Goal: Task Accomplishment & Management: Use online tool/utility

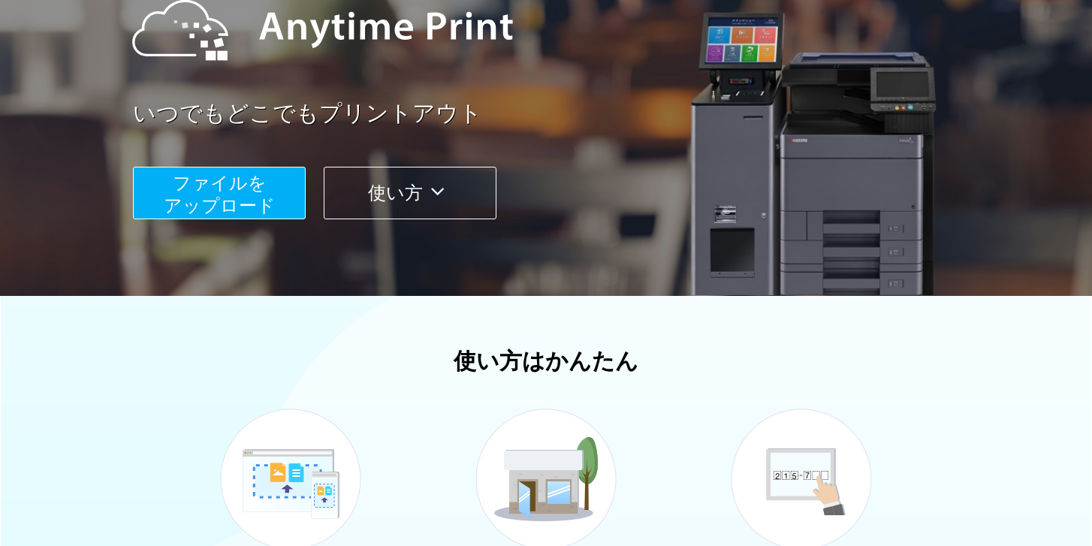
click at [378, 187] on button "使い方" at bounding box center [410, 193] width 173 height 53
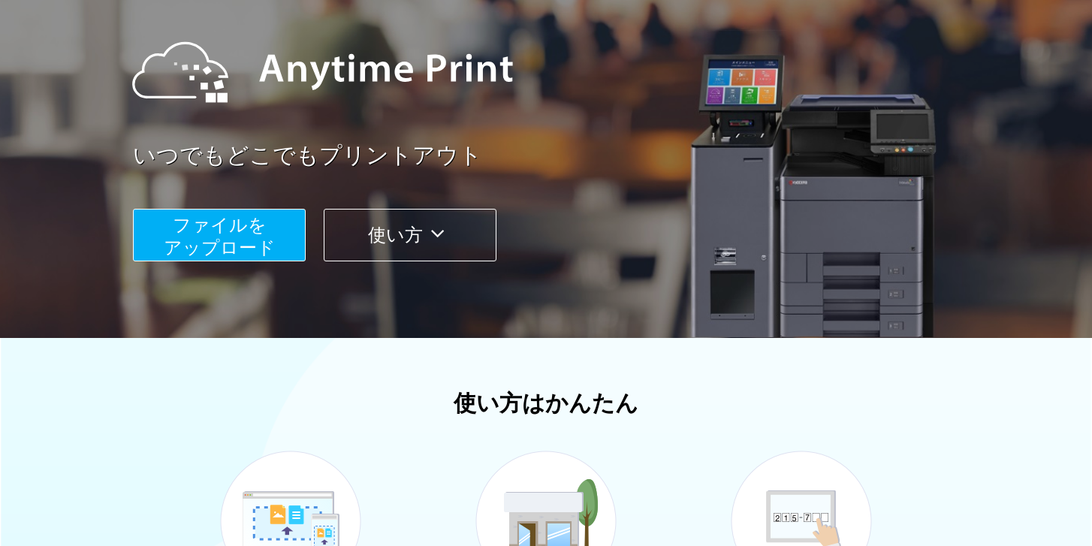
scroll to position [144, 0]
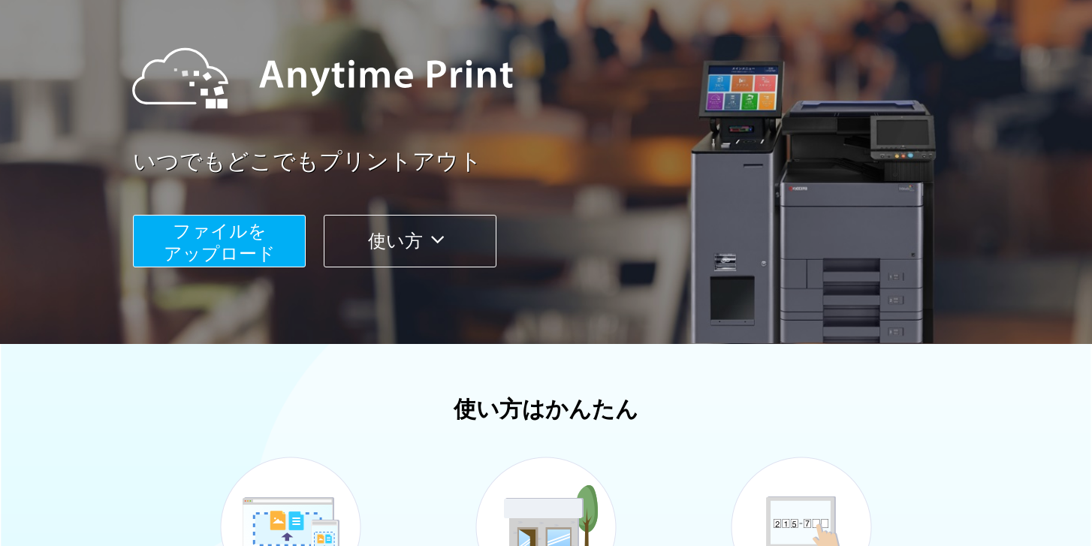
click at [251, 239] on span "ファイルを ​​アップロード" at bounding box center [220, 242] width 112 height 43
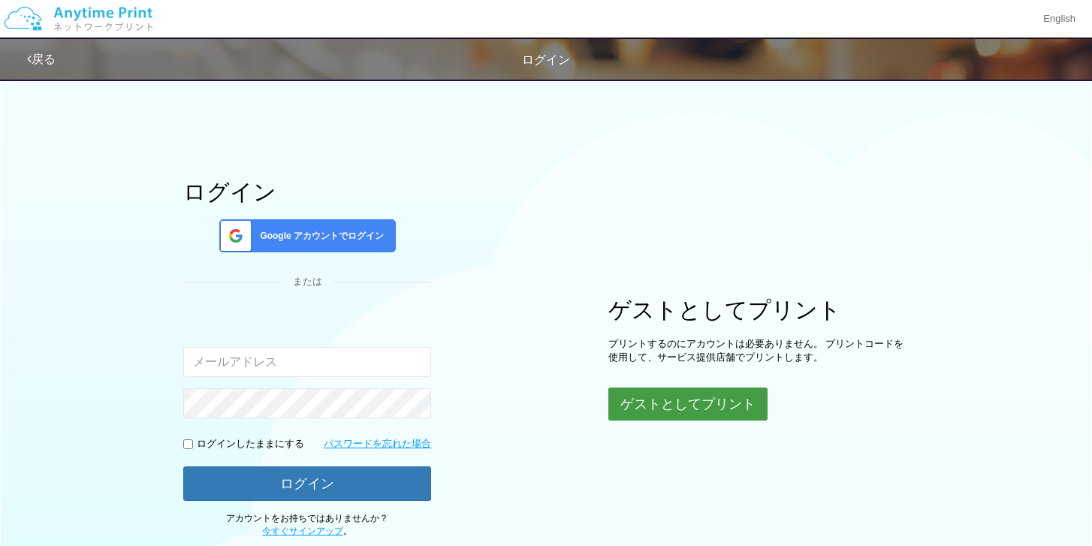
click at [697, 408] on button "ゲストとしてプリント" at bounding box center [687, 403] width 159 height 33
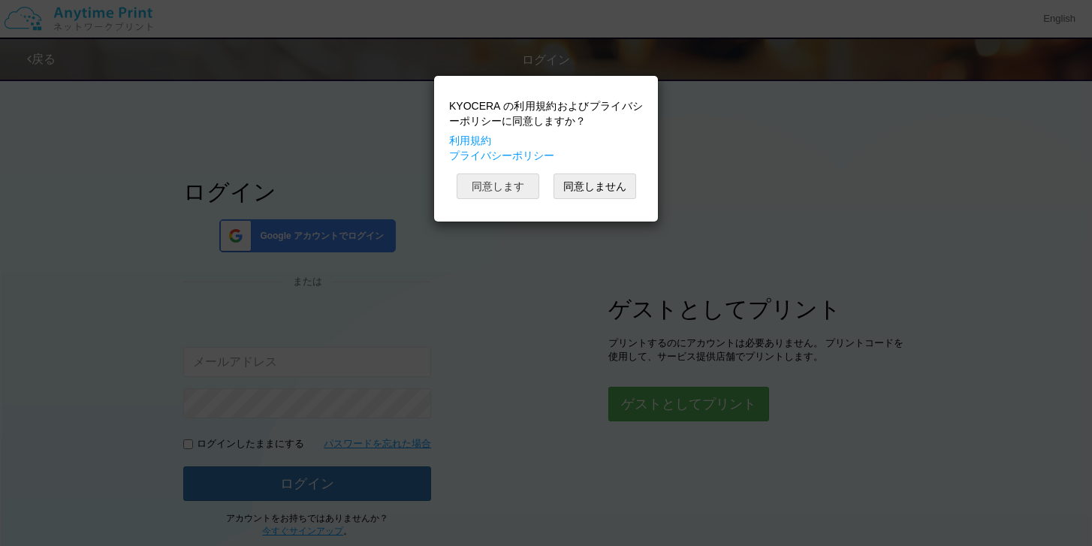
click at [502, 192] on button "同意します" at bounding box center [497, 186] width 83 height 26
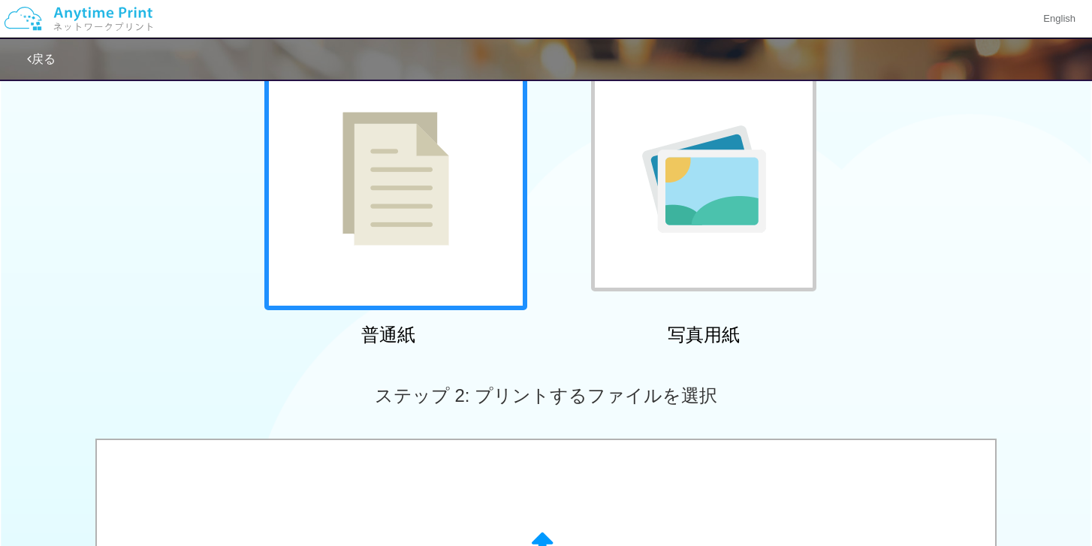
click at [435, 200] on img at bounding box center [395, 179] width 107 height 134
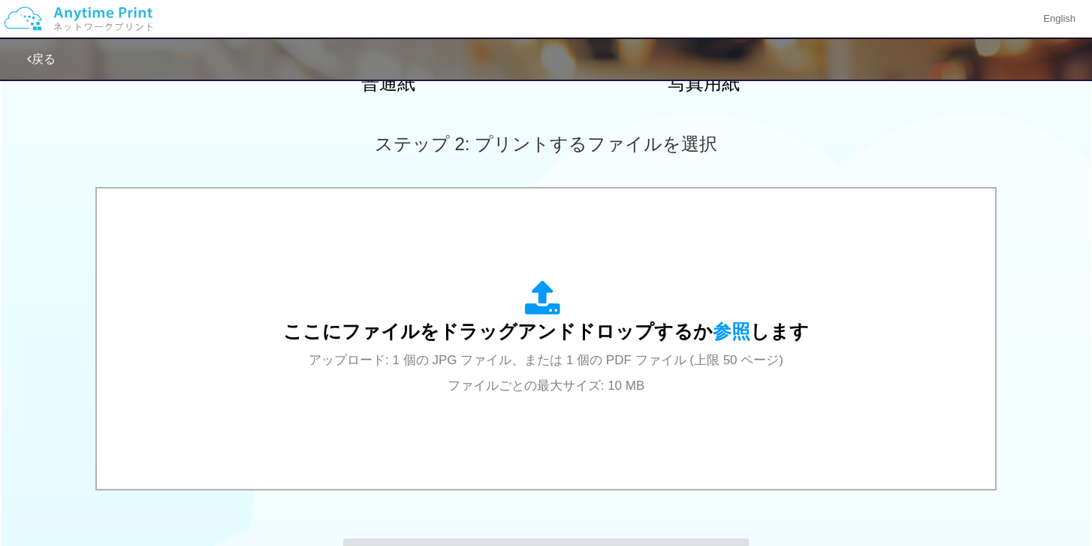
scroll to position [394, 0]
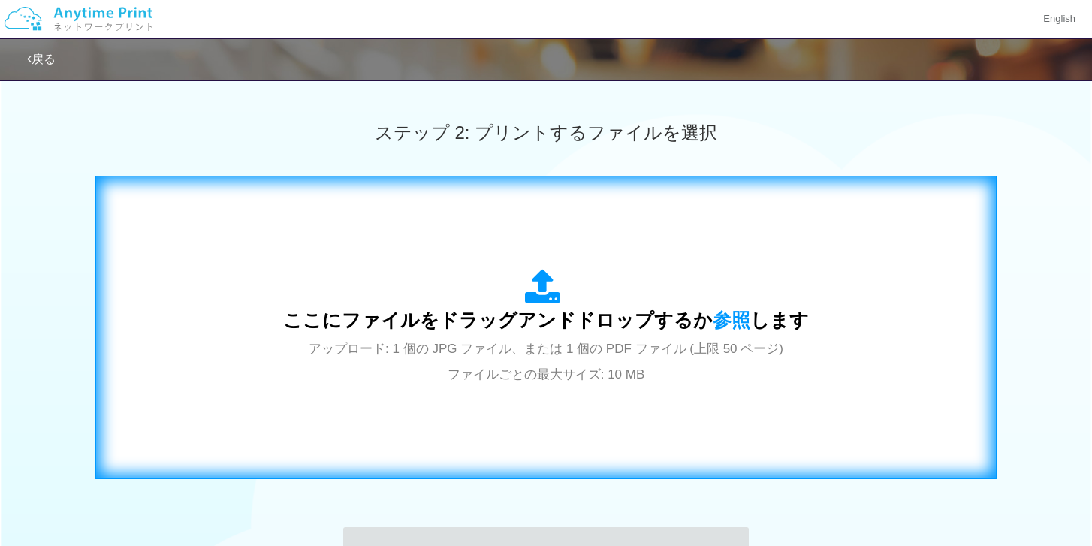
click at [538, 292] on icon at bounding box center [546, 288] width 42 height 38
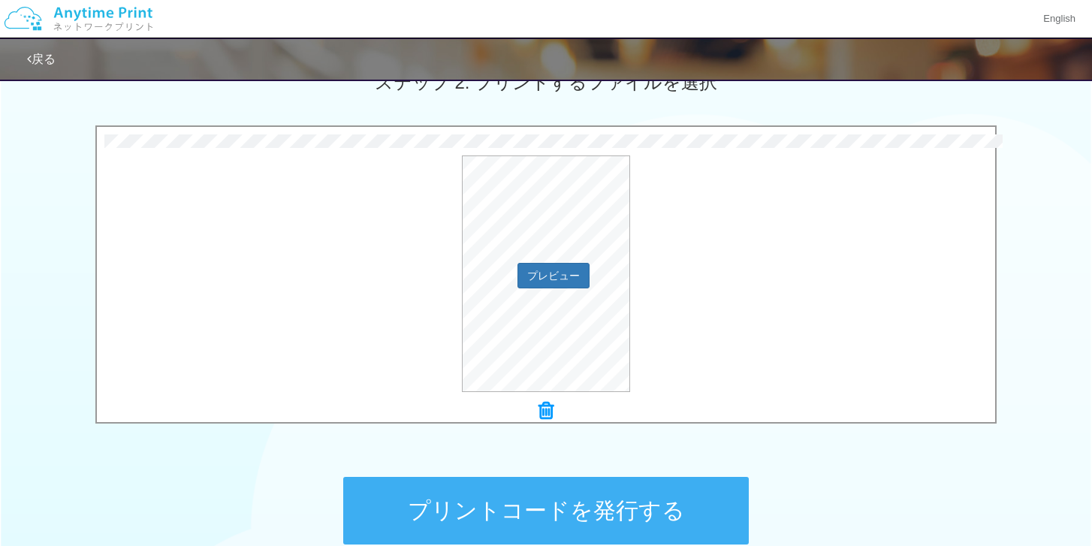
scroll to position [447, 0]
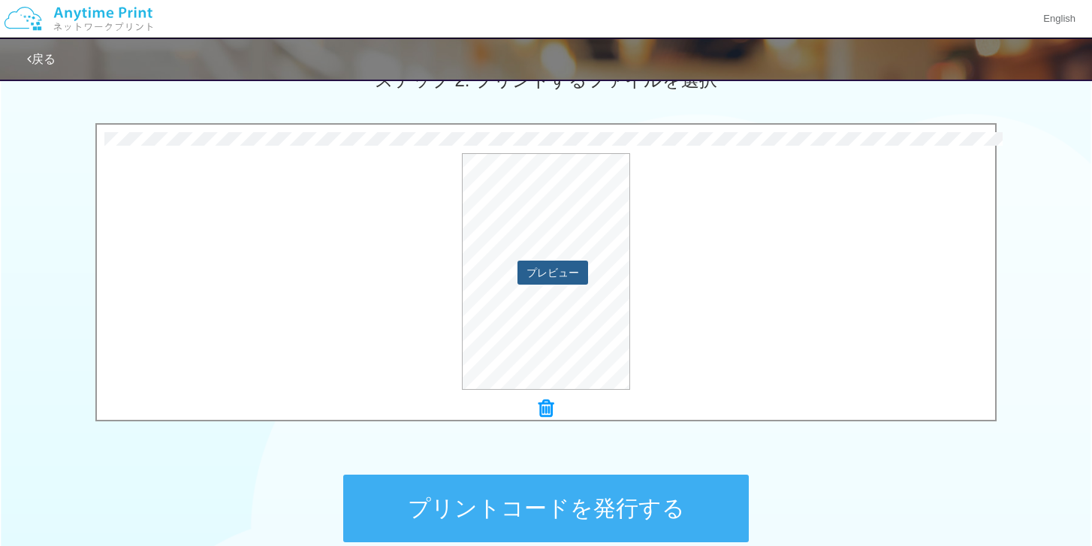
click at [553, 270] on button "プレビュー" at bounding box center [552, 273] width 71 height 24
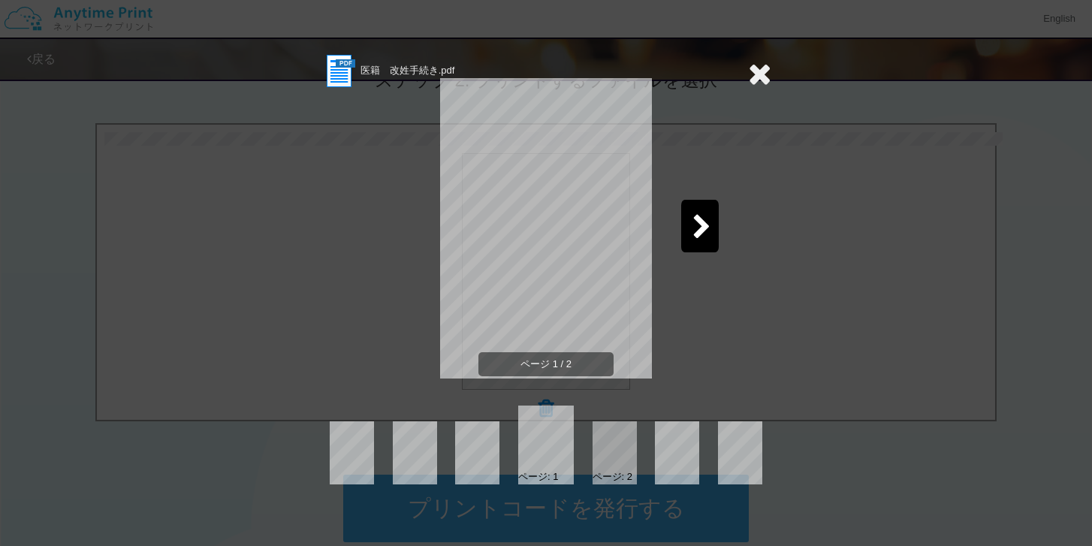
click at [699, 219] on icon at bounding box center [701, 228] width 19 height 26
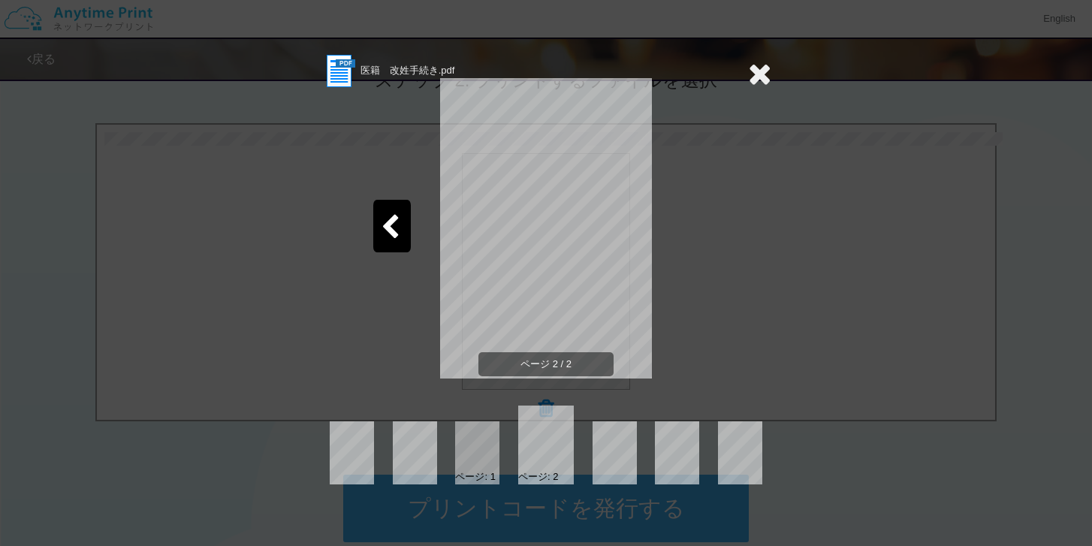
click at [755, 66] on icon at bounding box center [759, 74] width 23 height 30
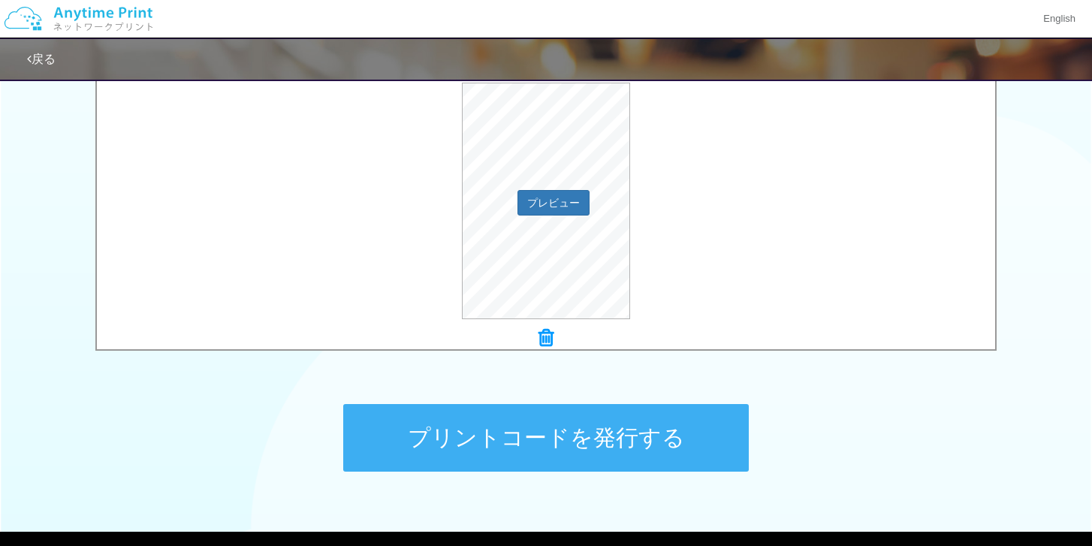
scroll to position [596, 0]
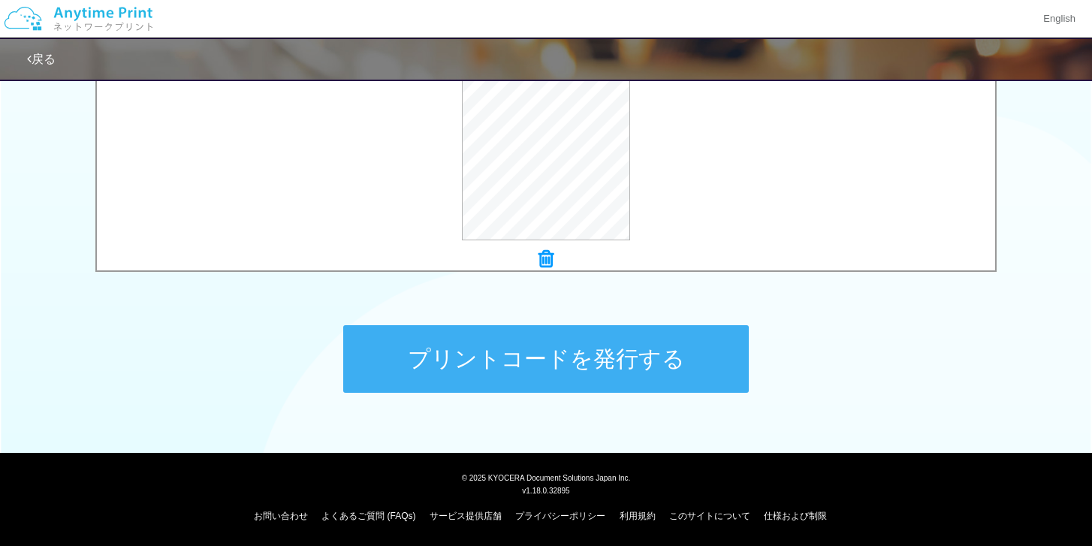
click at [606, 371] on button "プリントコードを発行する" at bounding box center [545, 359] width 405 height 68
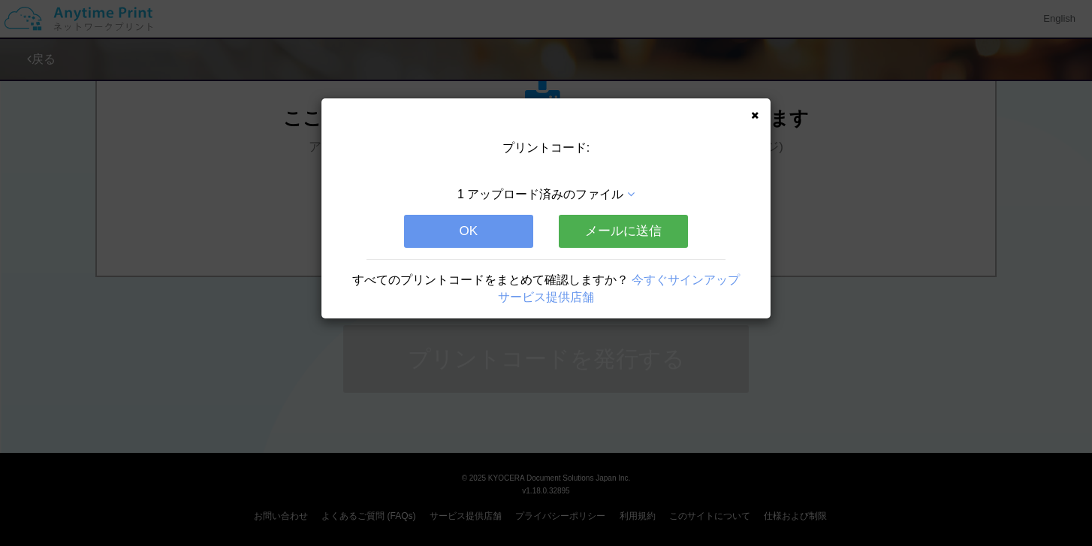
scroll to position [0, 0]
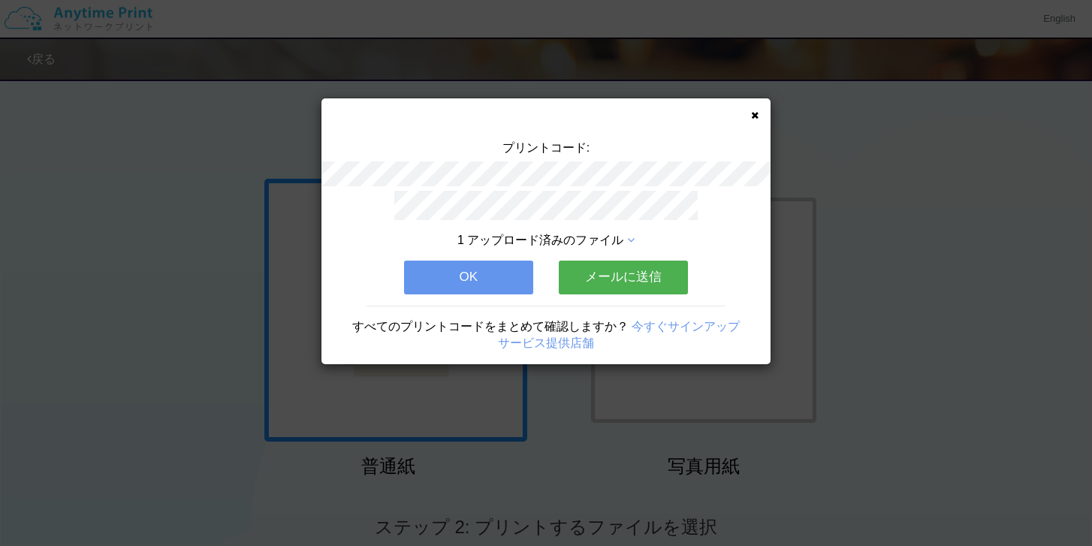
click at [647, 282] on button "メールに送信" at bounding box center [623, 277] width 129 height 33
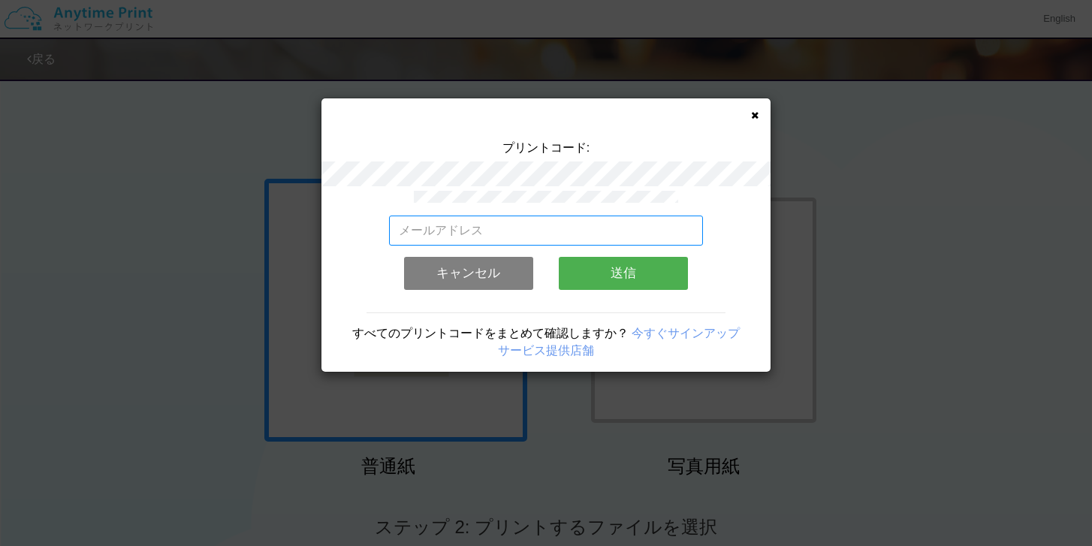
click at [480, 231] on input "email" at bounding box center [546, 230] width 315 height 30
type input "ゆ"
type input "[EMAIL_ADDRESS][DOMAIN_NAME]"
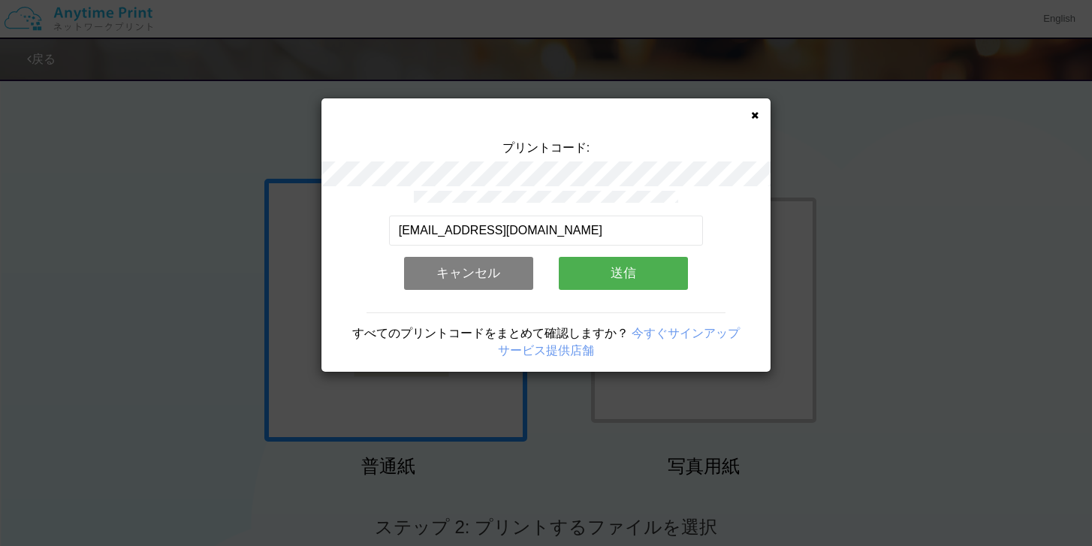
click at [598, 279] on button "送信" at bounding box center [623, 273] width 129 height 33
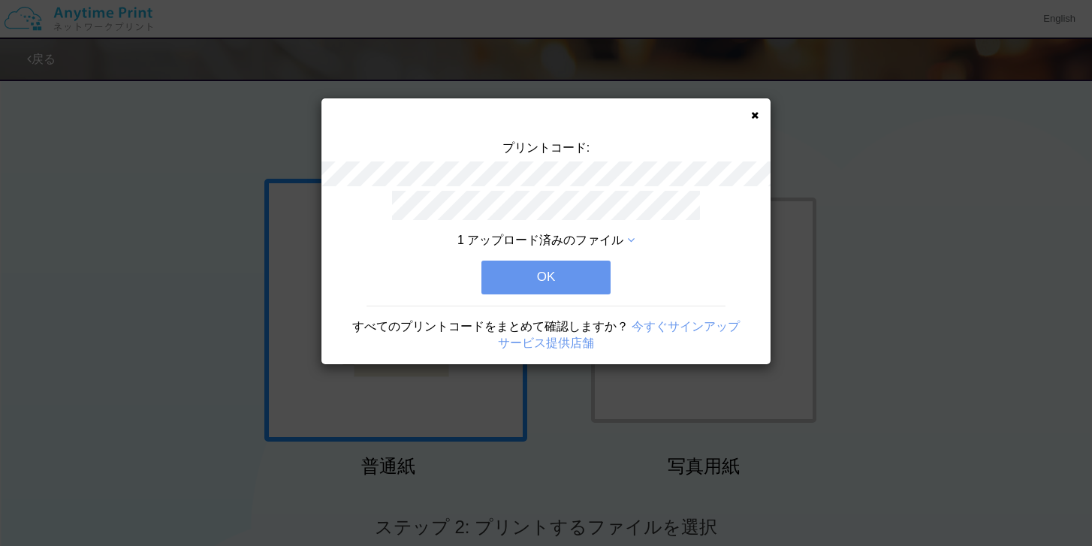
click at [631, 251] on div "1 アップロード済みのファイル OK すべてのプリントコードをまとめて確認しますか？ 今すぐサインアップ サービス提供店舗" at bounding box center [545, 277] width 449 height 173
click at [633, 243] on icon at bounding box center [631, 240] width 8 height 12
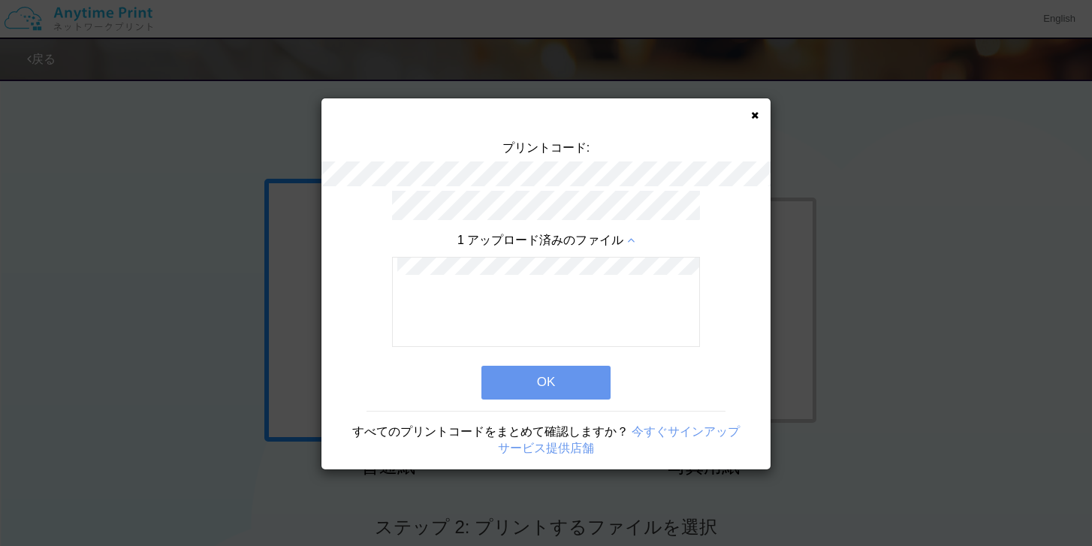
click at [545, 378] on button "OK" at bounding box center [545, 382] width 129 height 33
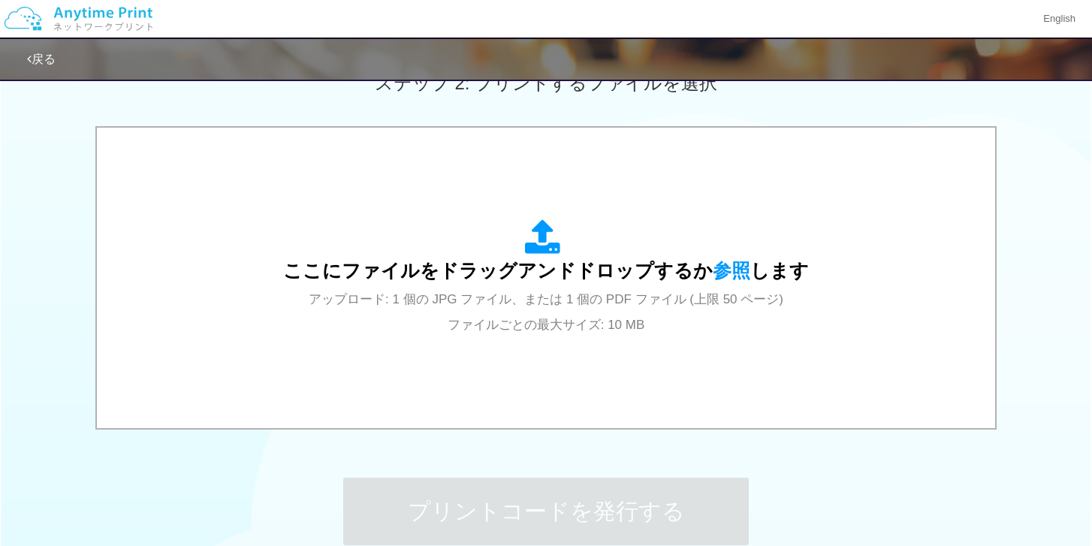
scroll to position [453, 0]
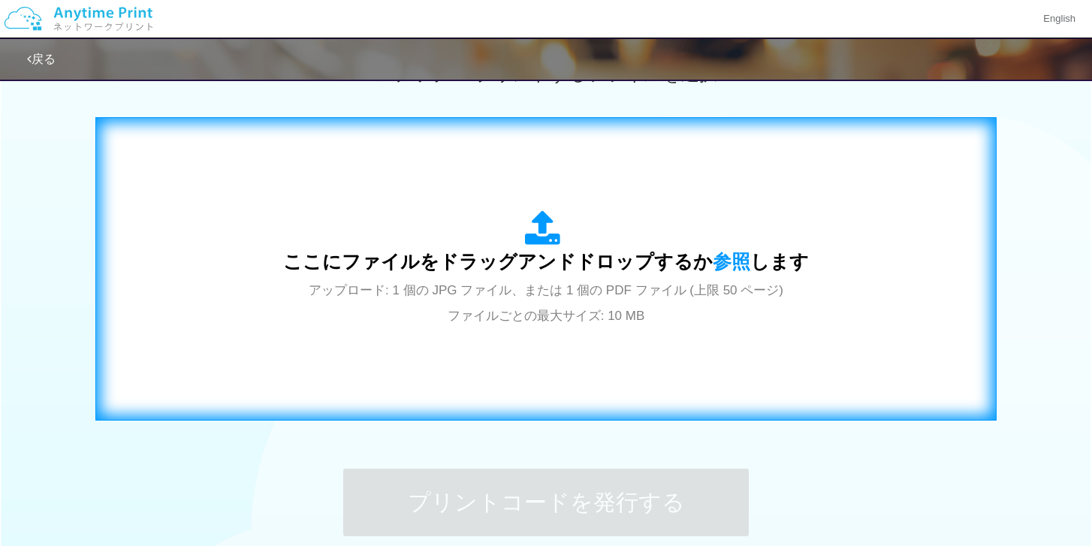
click at [595, 268] on span "ここにファイルをドラッグアンドドロップするか 参照 します" at bounding box center [546, 261] width 526 height 21
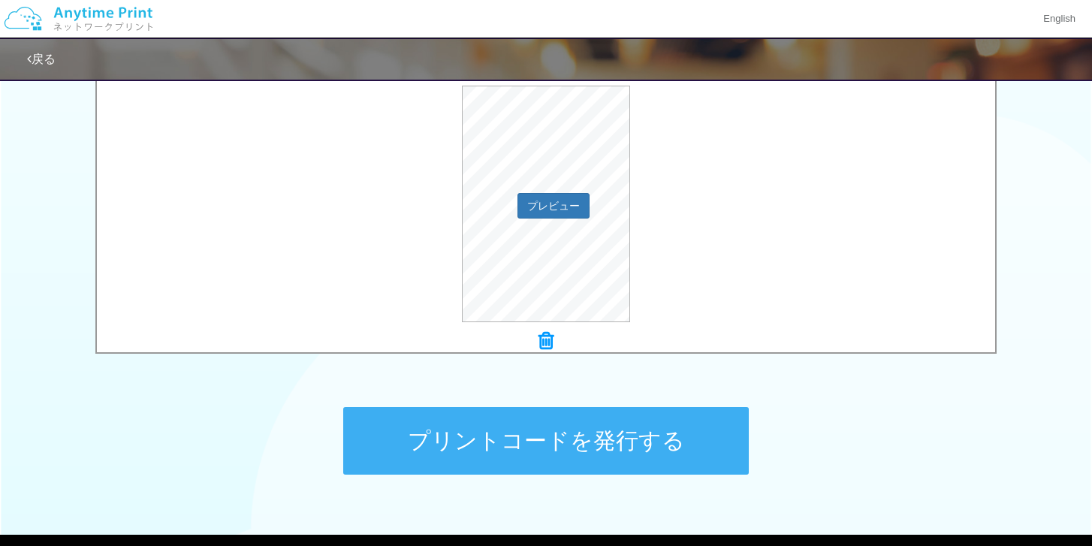
scroll to position [596, 0]
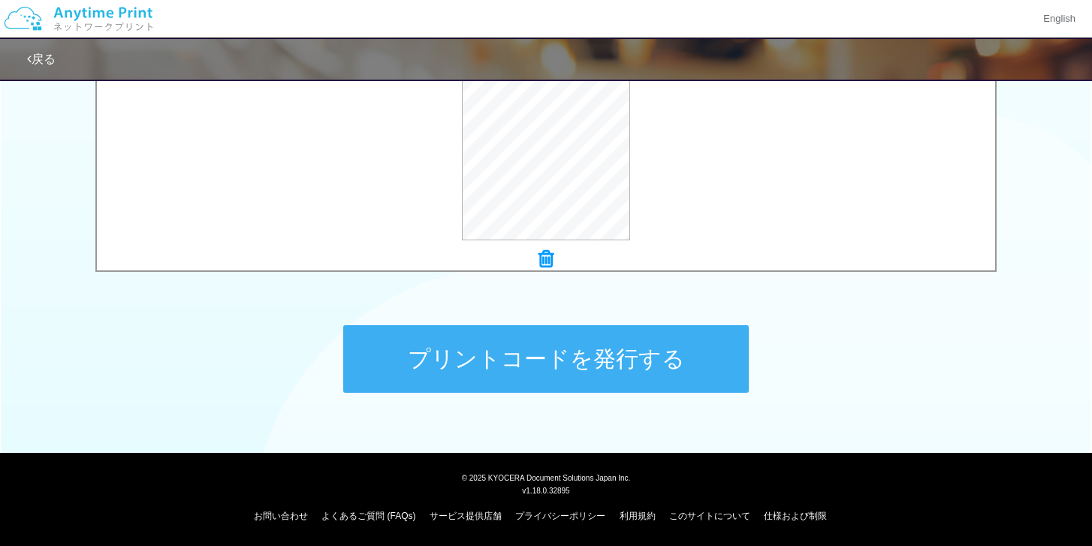
click at [581, 343] on button "プリントコードを発行する" at bounding box center [545, 359] width 405 height 68
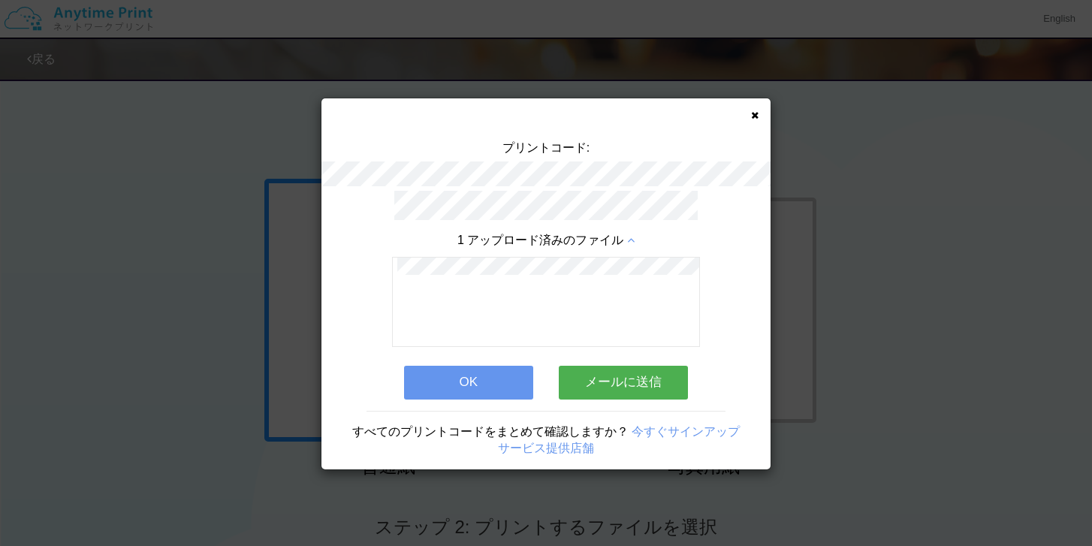
click at [613, 390] on button "メールに送信" at bounding box center [623, 382] width 129 height 33
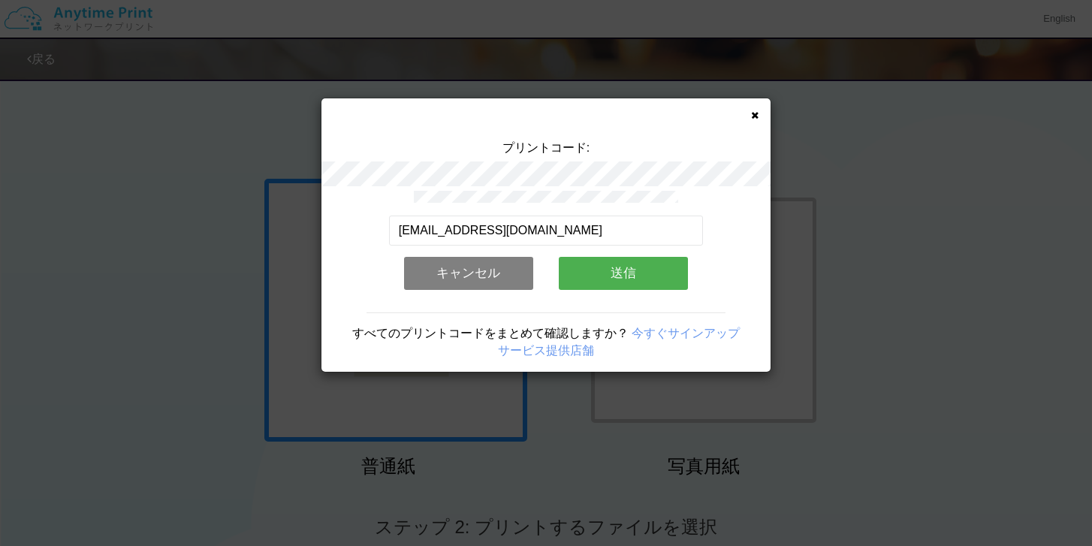
click at [646, 263] on button "送信" at bounding box center [623, 273] width 129 height 33
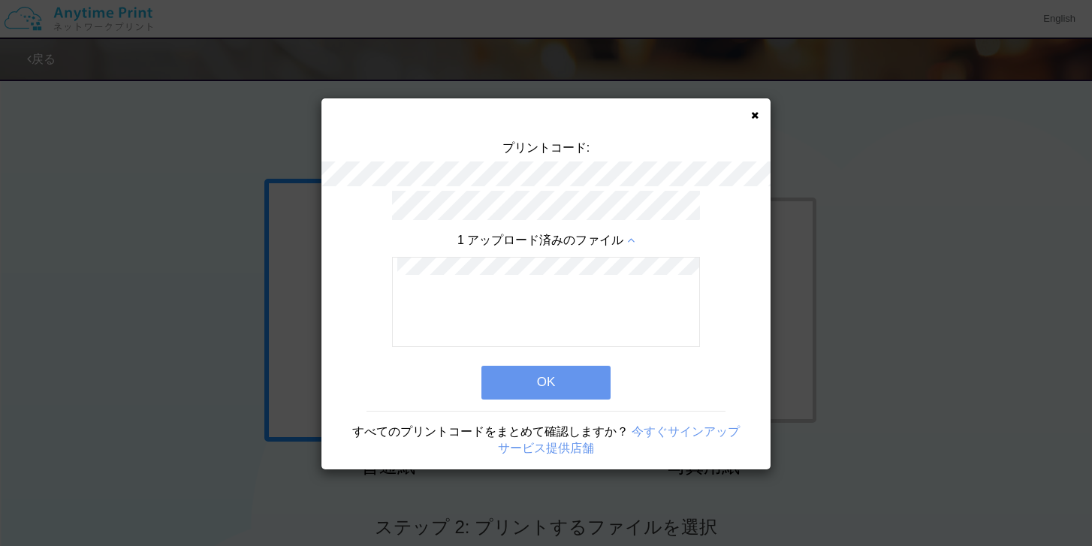
click at [562, 378] on button "OK" at bounding box center [545, 382] width 129 height 33
